Goal: Information Seeking & Learning: Find specific page/section

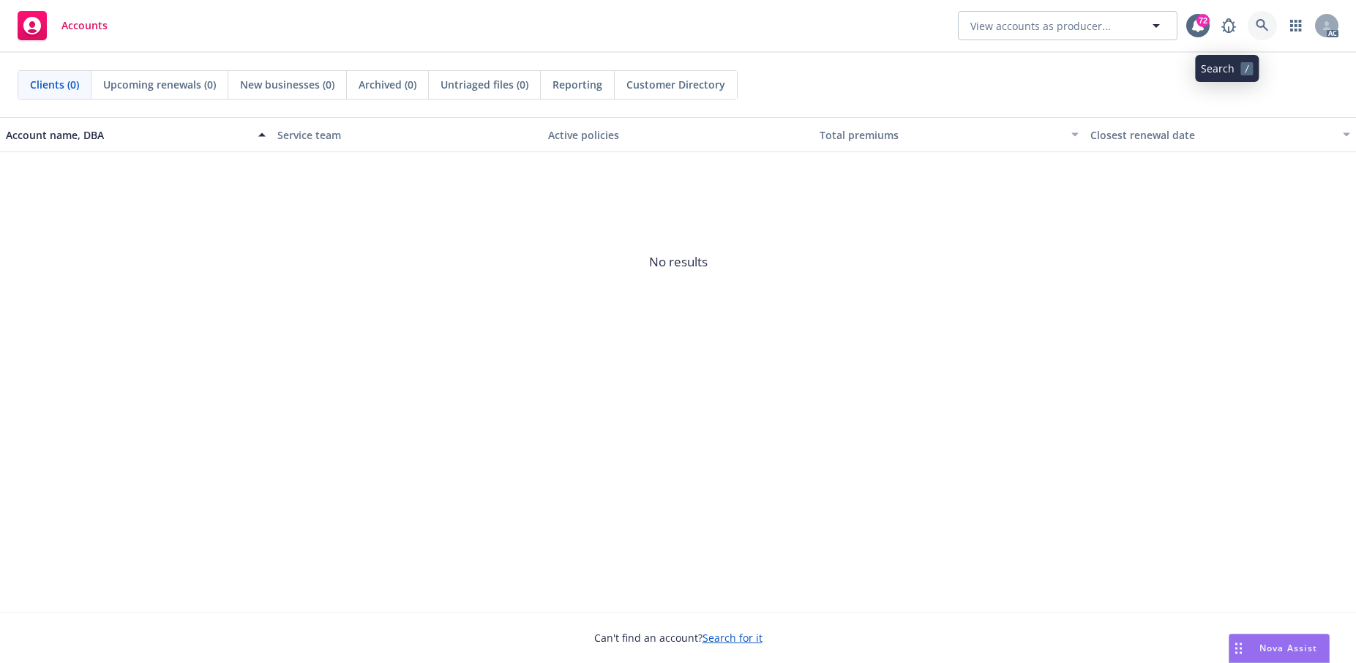
click at [1256, 26] on icon at bounding box center [1262, 25] width 13 height 13
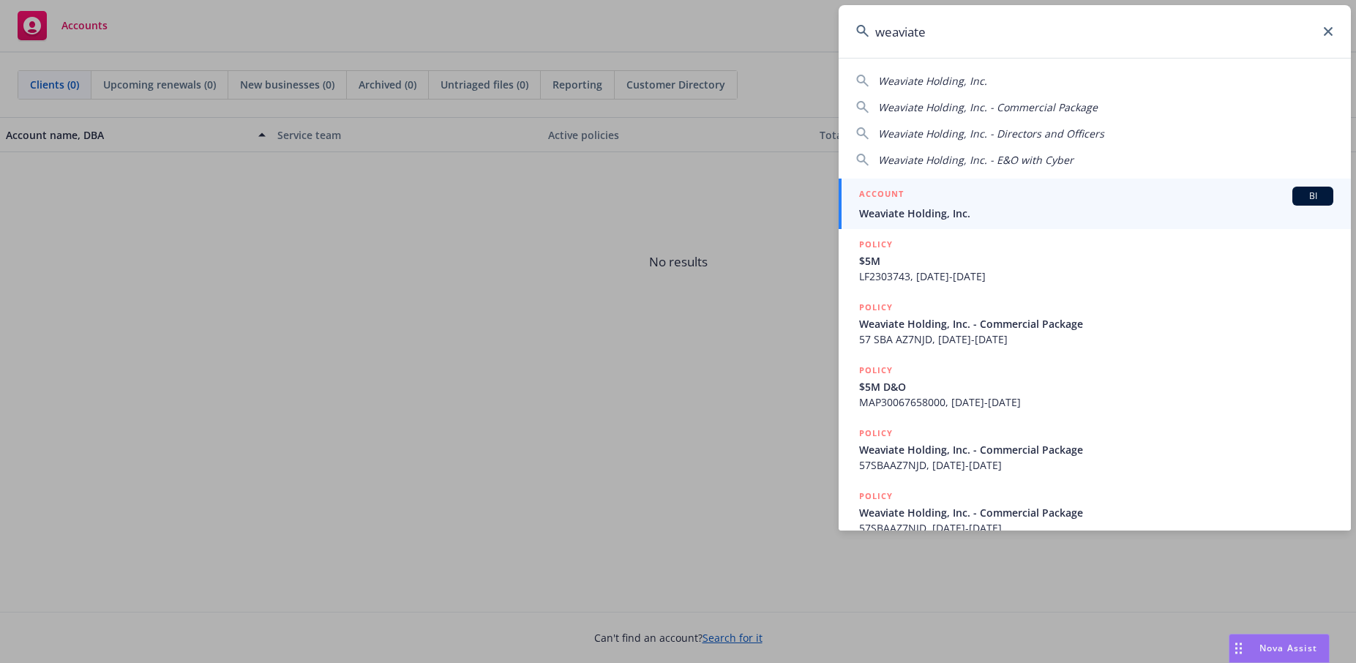
type input "weaviate"
click at [949, 209] on span "Weaviate Holding, Inc." at bounding box center [1096, 213] width 474 height 15
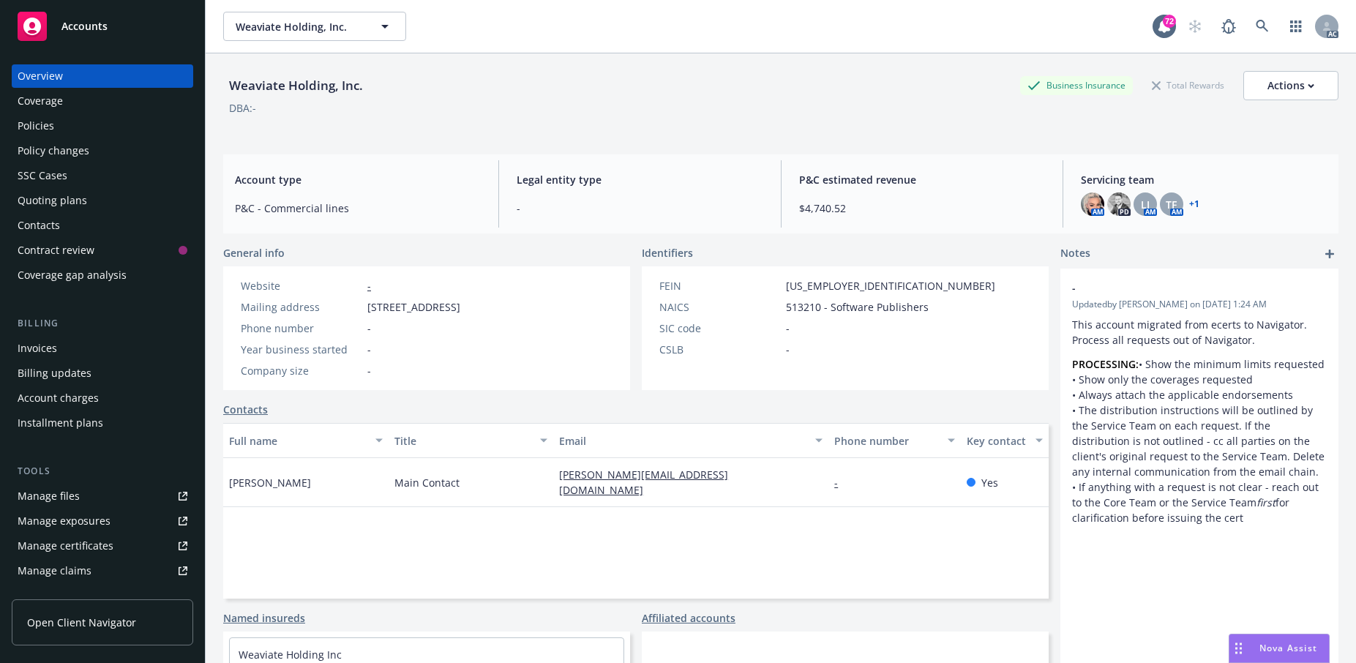
click at [45, 138] on div "Policies" at bounding box center [36, 125] width 37 height 23
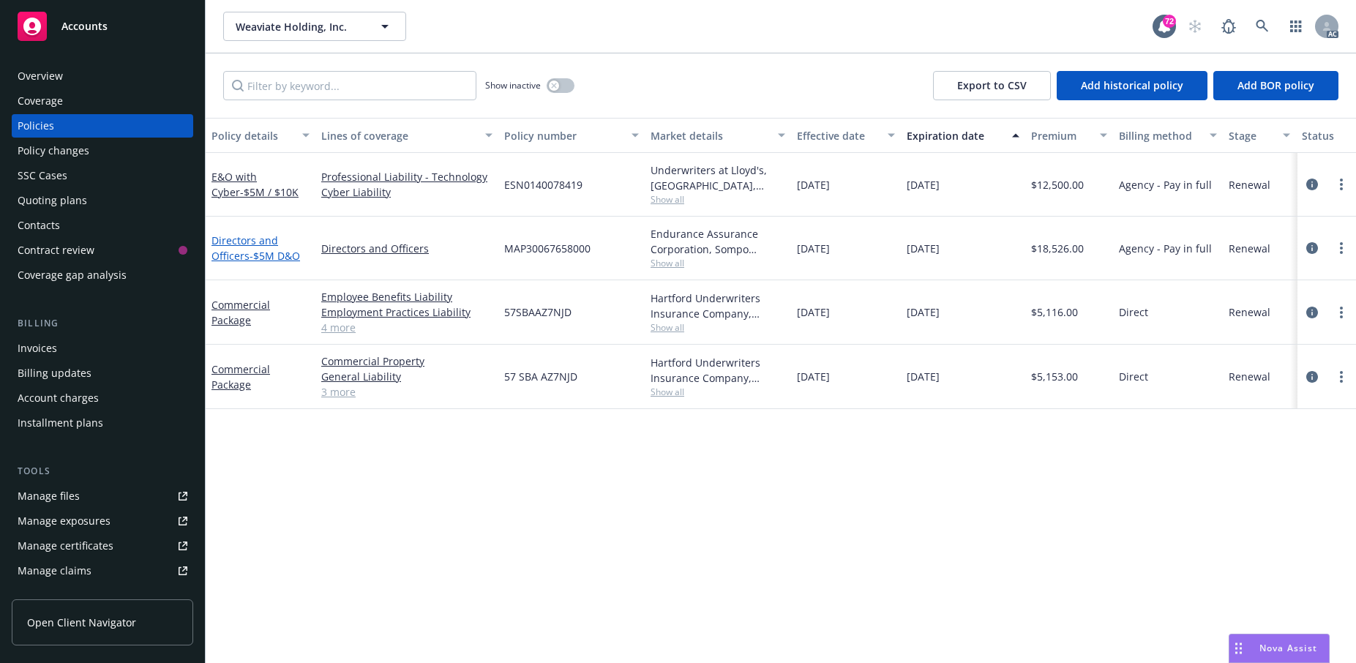
click at [247, 263] on link "Directors and Officers - $5M D&O" at bounding box center [256, 247] width 89 height 29
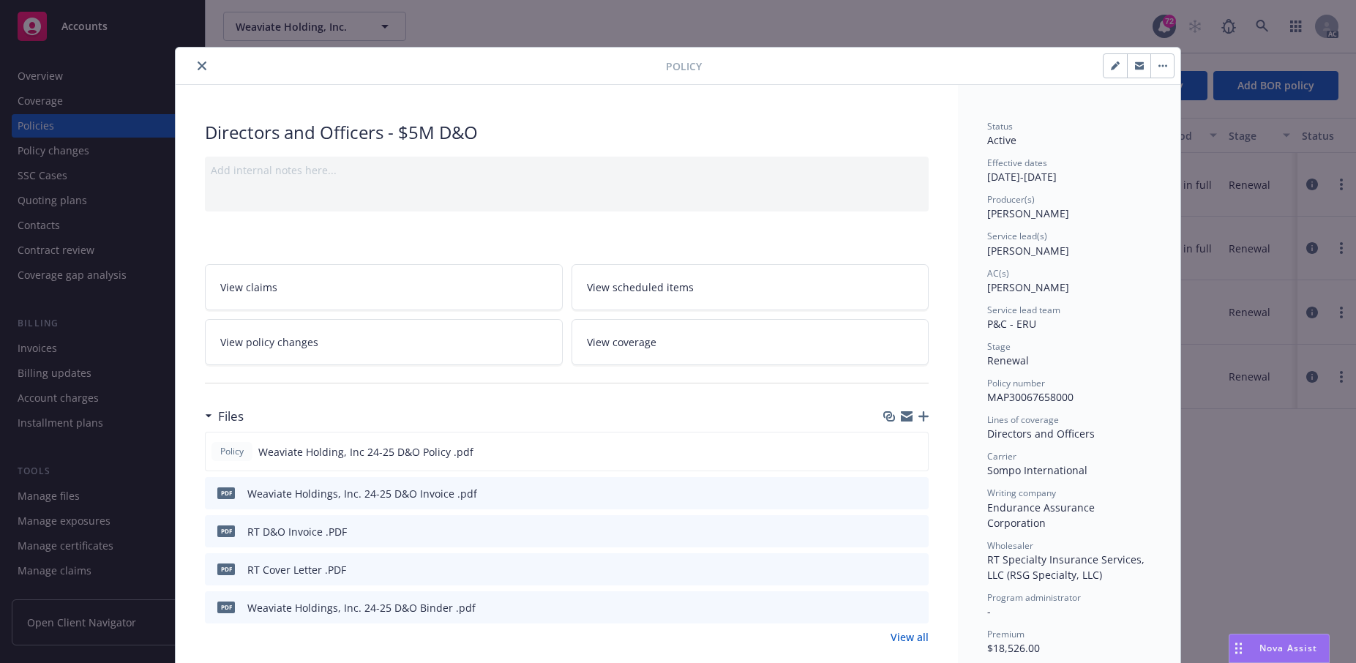
click at [211, 72] on button "close" at bounding box center [202, 66] width 18 height 18
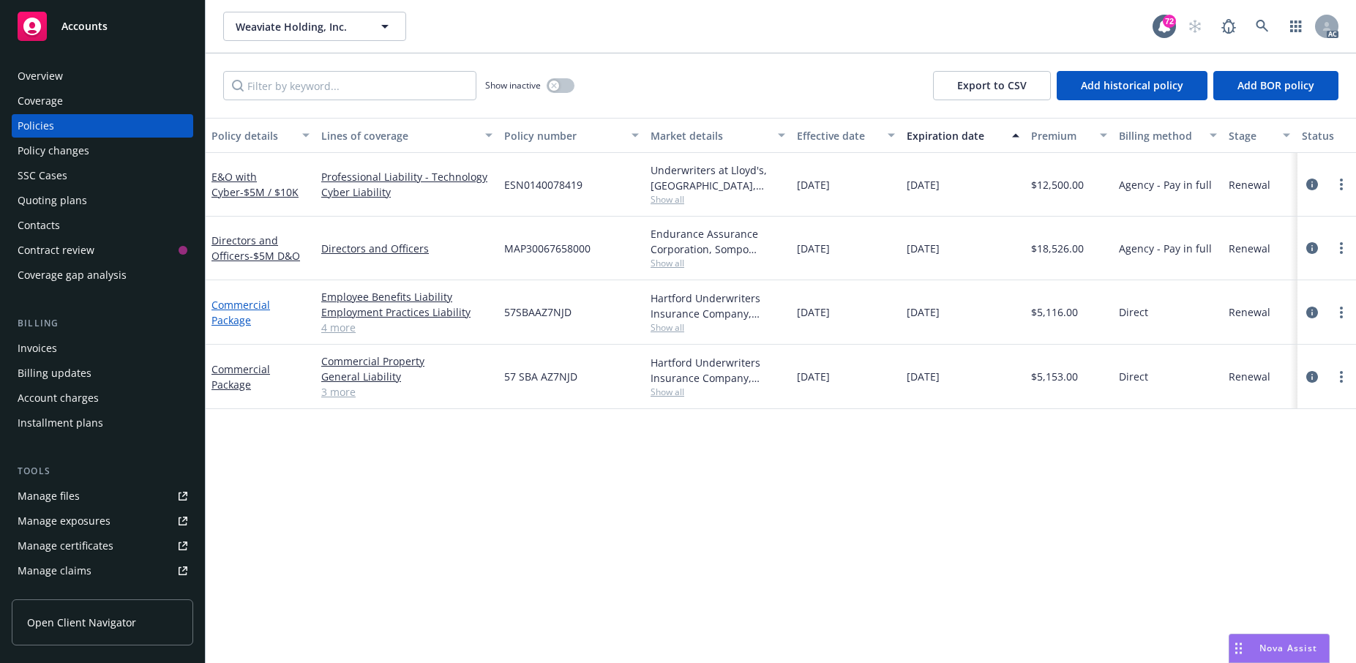
click at [233, 327] on link "Commercial Package" at bounding box center [241, 312] width 59 height 29
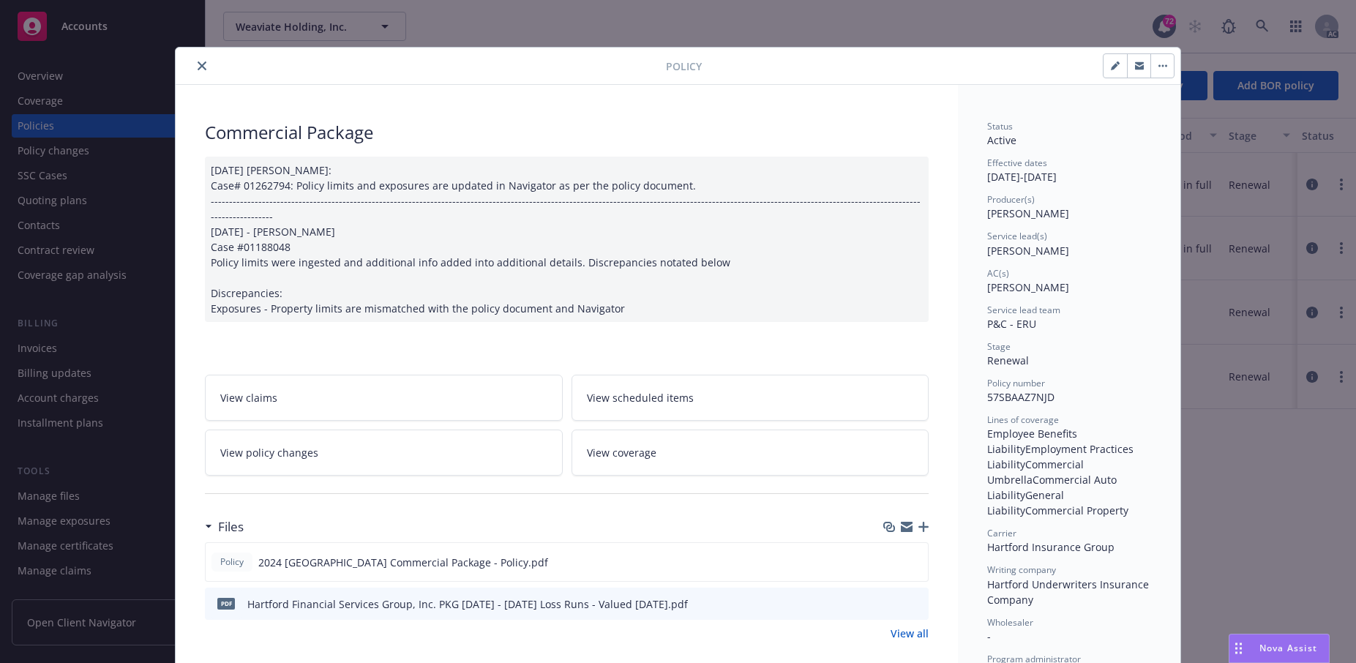
click at [206, 70] on icon "close" at bounding box center [202, 65] width 9 height 9
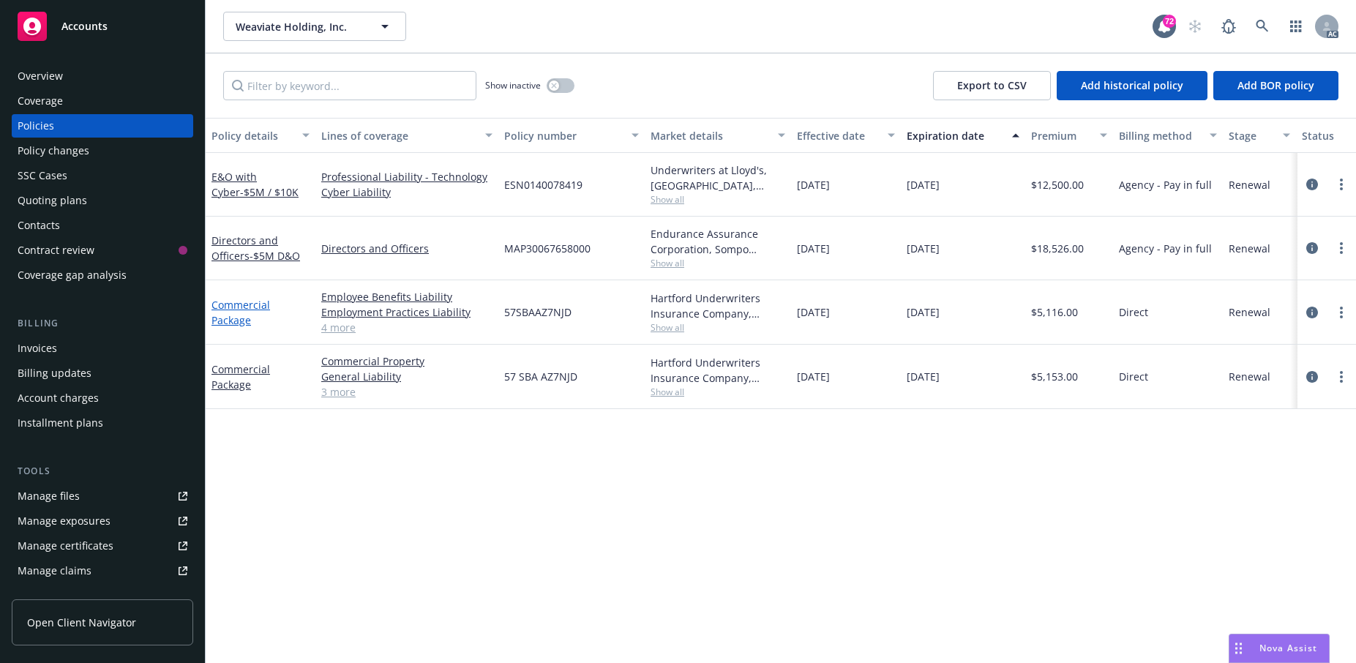
click at [243, 327] on link "Commercial Package" at bounding box center [241, 312] width 59 height 29
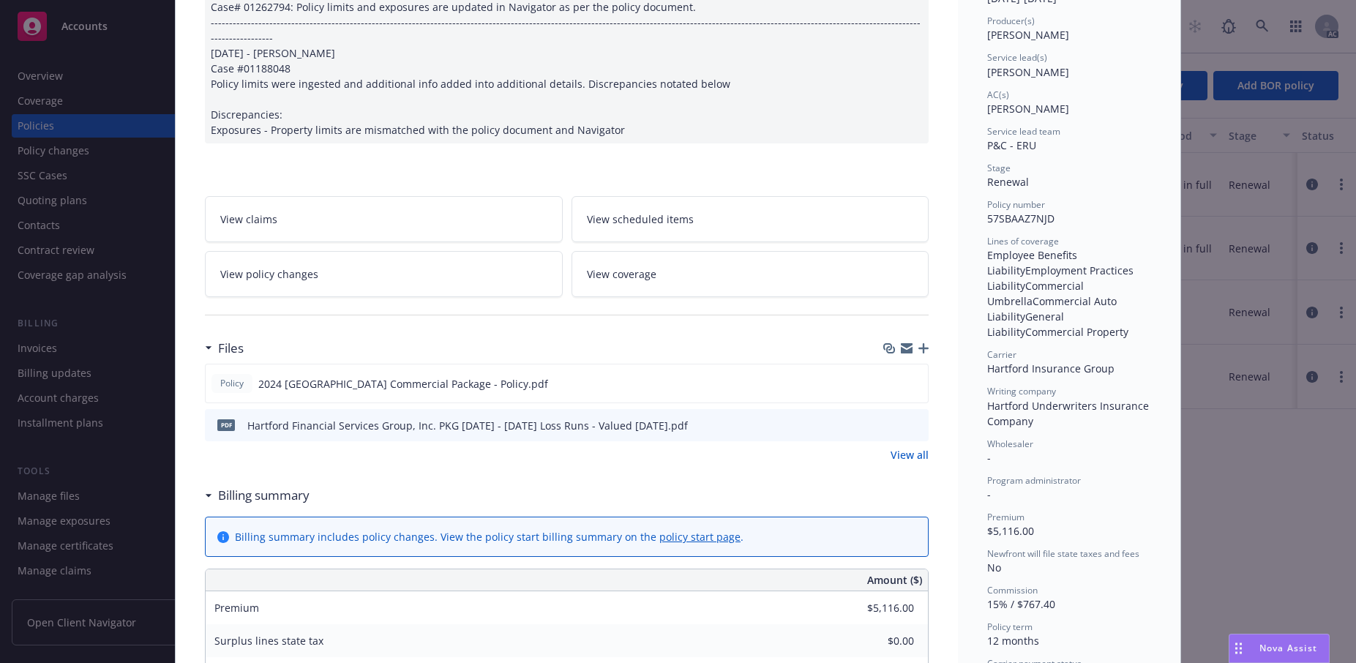
scroll to position [190, 0]
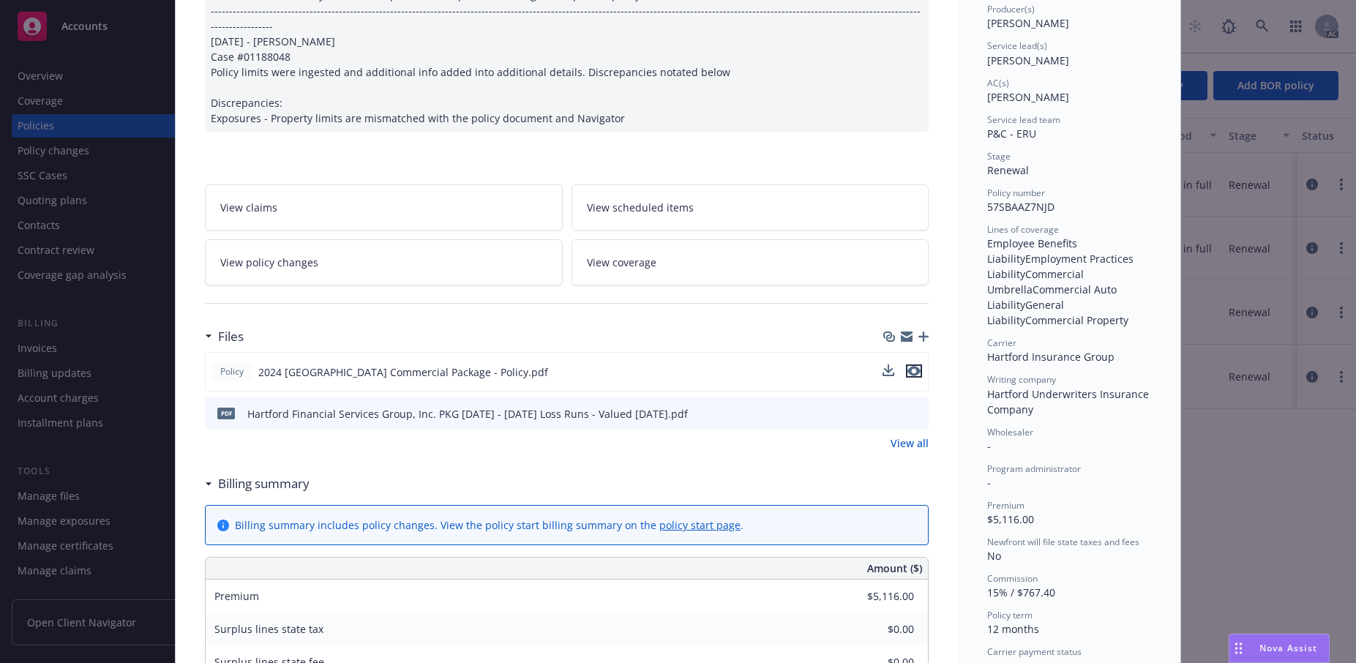
click at [908, 376] on icon "preview file" at bounding box center [914, 371] width 13 height 10
